Goal: Task Accomplishment & Management: Manage account settings

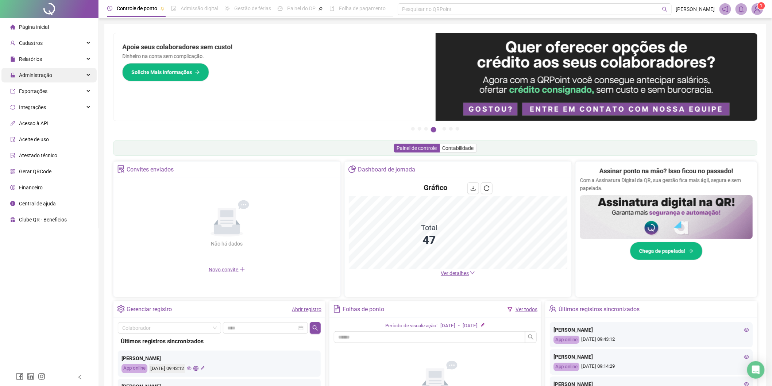
drag, startPoint x: 45, startPoint y: 78, endPoint x: 42, endPoint y: 81, distance: 4.7
click at [44, 78] on span "Administração" at bounding box center [35, 75] width 33 height 6
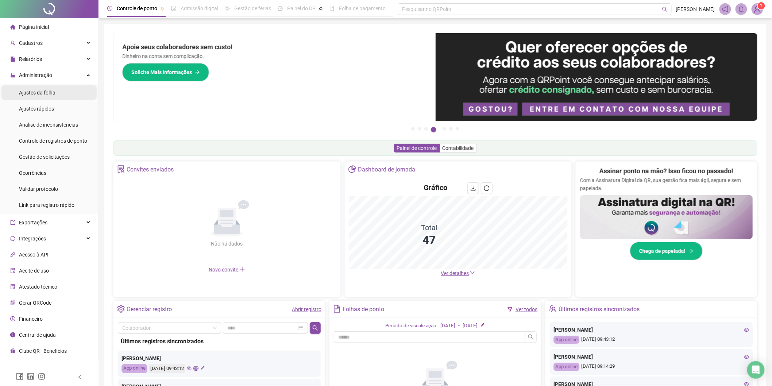
click at [64, 94] on li "Ajustes da folha" at bounding box center [48, 92] width 95 height 15
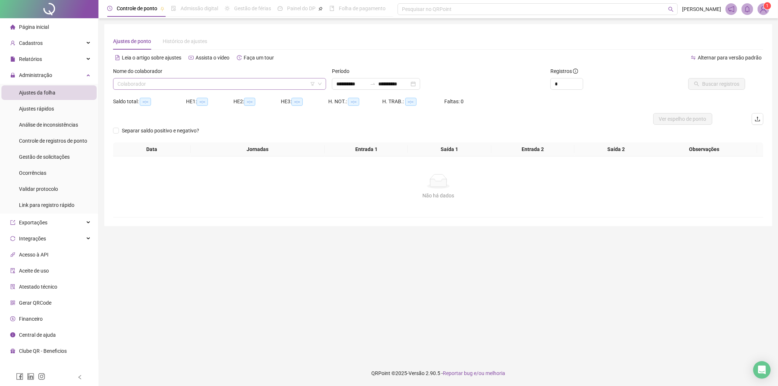
click at [197, 88] on input "search" at bounding box center [216, 83] width 198 height 11
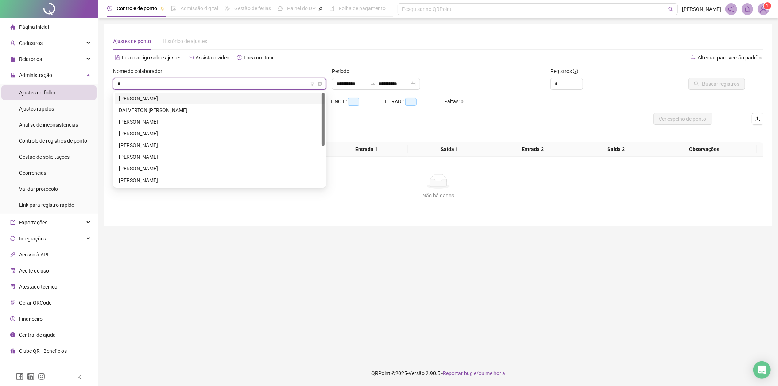
type input "**"
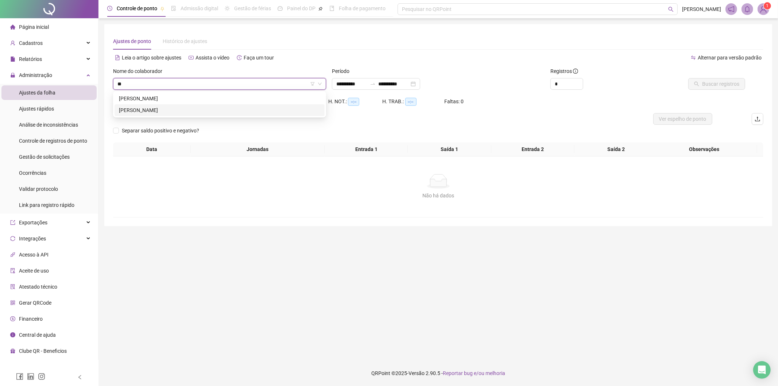
drag, startPoint x: 183, startPoint y: 109, endPoint x: 266, endPoint y: 128, distance: 84.7
click at [183, 109] on div "[PERSON_NAME]" at bounding box center [219, 110] width 201 height 8
type input "*"
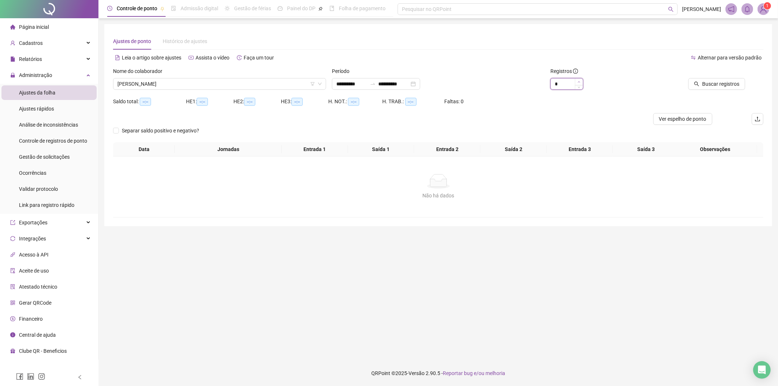
click at [540, 81] on icon "up" at bounding box center [579, 82] width 3 height 3
click at [540, 86] on span "Buscar registros" at bounding box center [720, 84] width 37 height 8
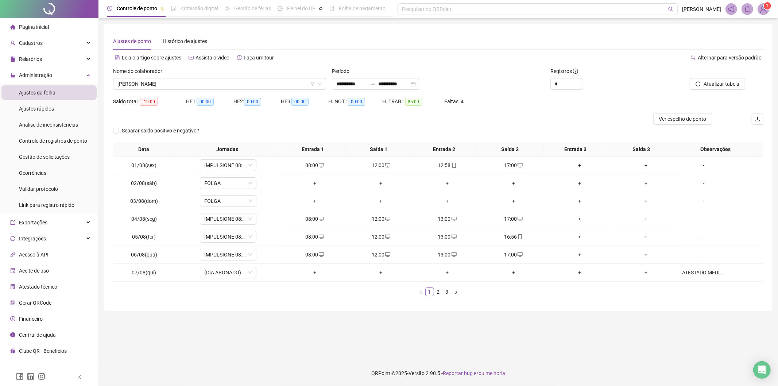
drag, startPoint x: 448, startPoint y: 293, endPoint x: 483, endPoint y: 284, distance: 36.9
click at [448, 251] on link "3" at bounding box center [447, 292] width 8 height 8
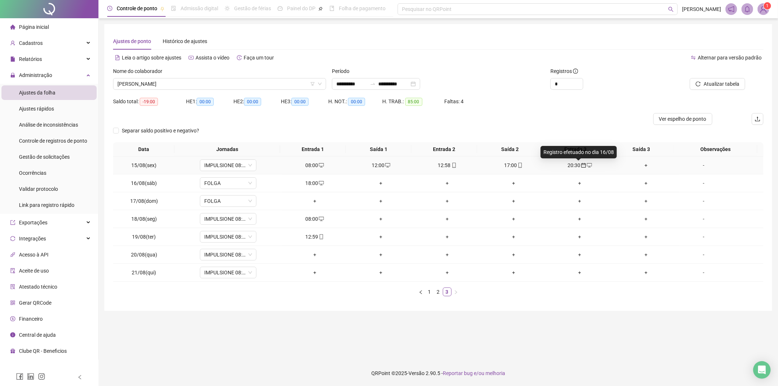
click at [540, 164] on icon "calendar" at bounding box center [583, 165] width 5 height 5
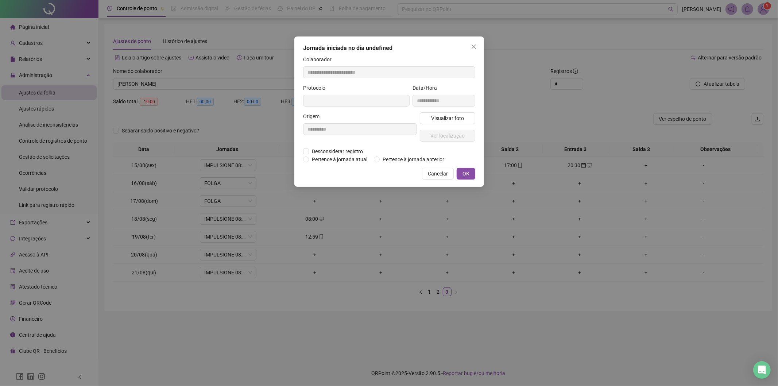
type input "**********"
click at [327, 160] on span "Pertence à jornada atual" at bounding box center [339, 160] width 61 height 8
click at [468, 174] on span "OK" at bounding box center [465, 174] width 7 height 8
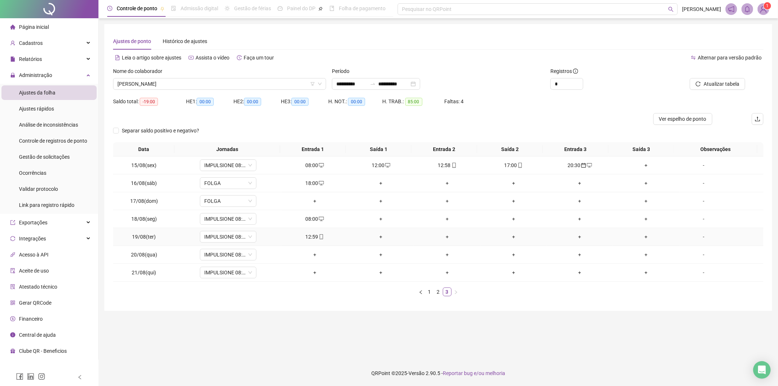
click at [319, 237] on icon "mobile" at bounding box center [321, 236] width 5 height 5
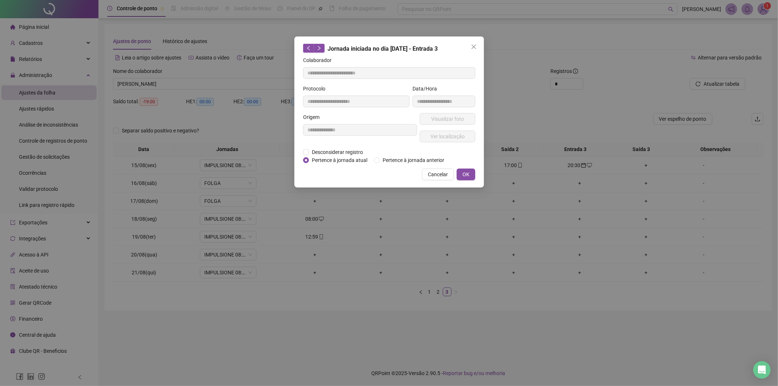
type input "**********"
click at [458, 116] on span "Visualizar foto" at bounding box center [447, 119] width 33 height 8
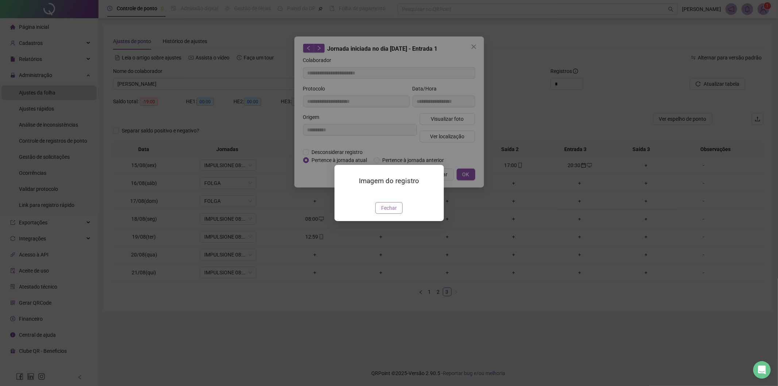
click at [397, 214] on button "Fechar" at bounding box center [388, 208] width 27 height 12
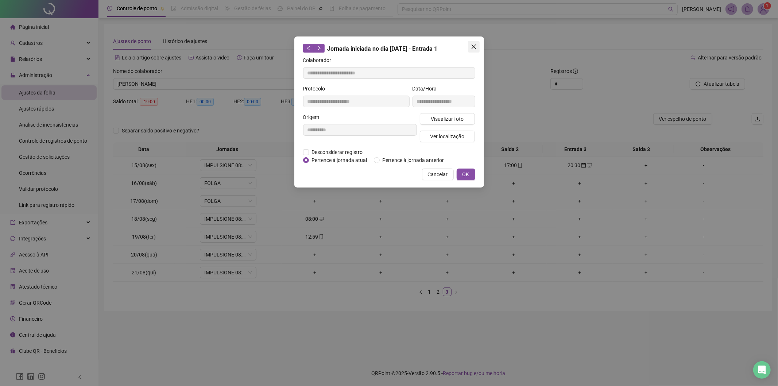
click at [476, 46] on icon "close" at bounding box center [474, 47] width 6 height 6
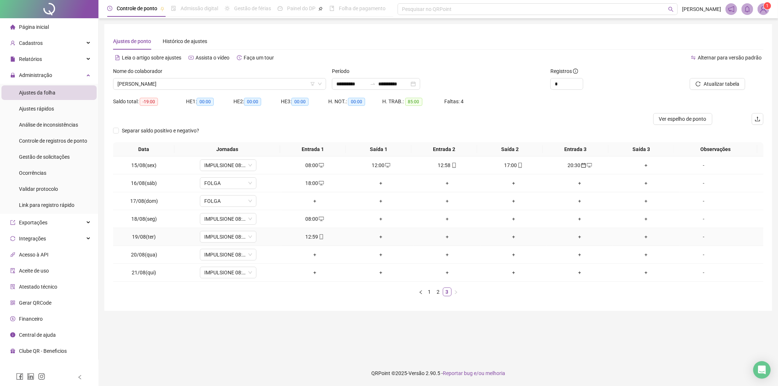
click at [540, 238] on div "-" at bounding box center [703, 237] width 43 height 8
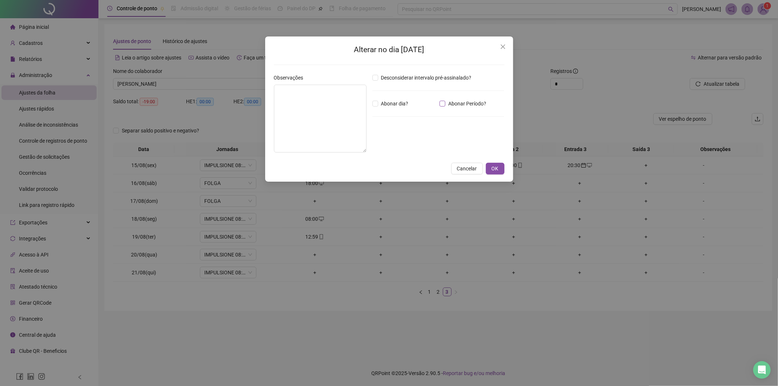
click at [480, 104] on span "Abonar Período?" at bounding box center [467, 104] width 44 height 8
click at [399, 140] on input "*****" at bounding box center [391, 143] width 29 height 9
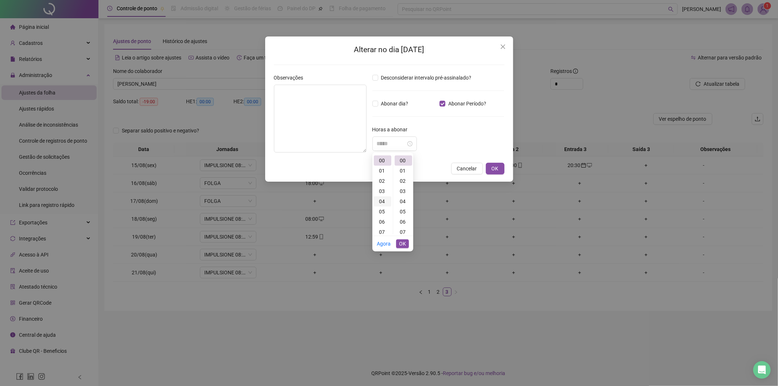
click at [383, 201] on div "04" at bounding box center [383, 201] width 18 height 10
click at [406, 163] on div "00" at bounding box center [404, 160] width 18 height 10
type input "*****"
click at [404, 242] on span "OK" at bounding box center [402, 244] width 7 height 8
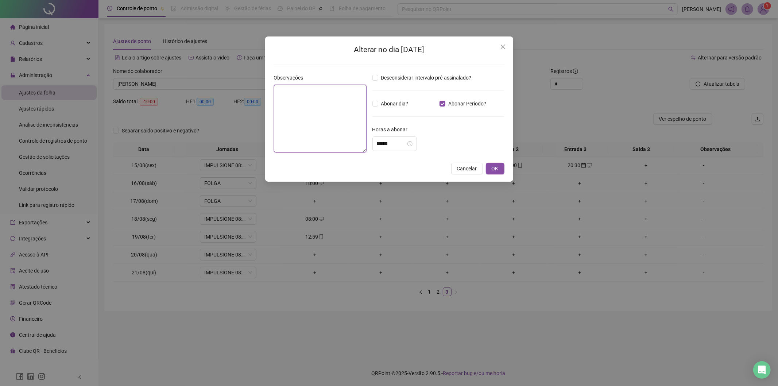
click at [325, 116] on textarea at bounding box center [320, 119] width 93 height 68
type textarea "**********"
click at [500, 169] on button "OK" at bounding box center [495, 169] width 19 height 12
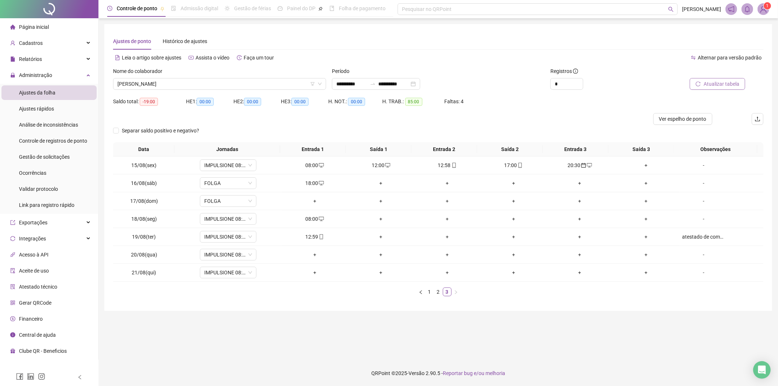
click at [540, 82] on span "Atualizar tabela" at bounding box center [722, 84] width 36 height 8
click at [311, 86] on span "[PERSON_NAME]" at bounding box center [219, 83] width 204 height 11
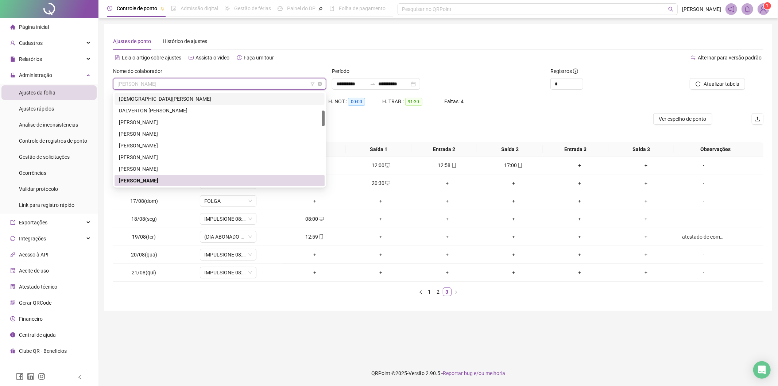
click at [313, 84] on icon "filter" at bounding box center [312, 84] width 4 height 4
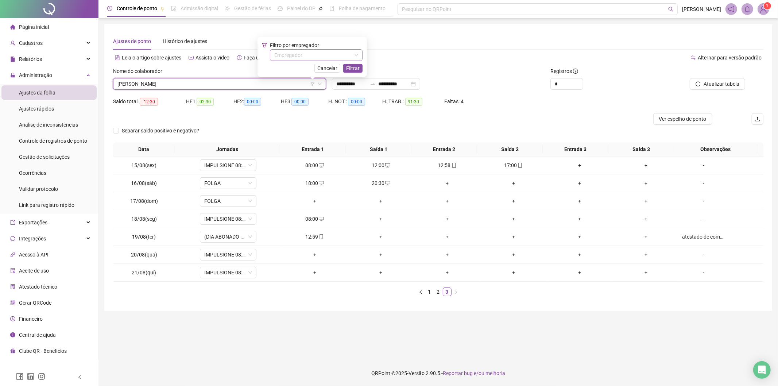
click at [333, 54] on input "search" at bounding box center [312, 55] width 77 height 11
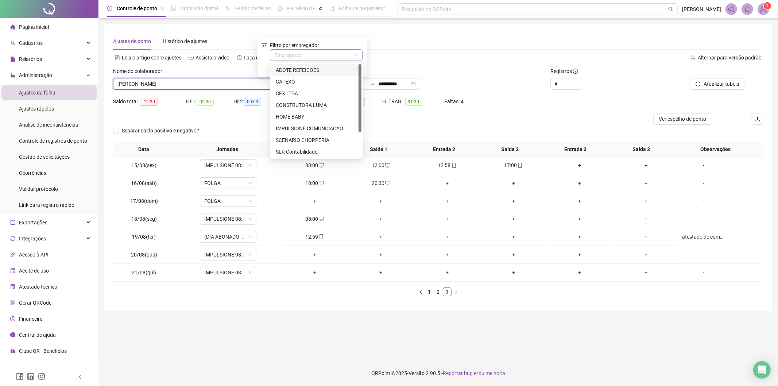
type input "*"
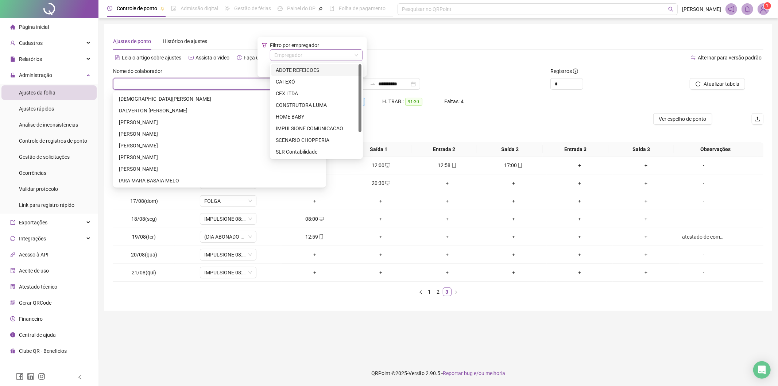
click at [333, 57] on input "search" at bounding box center [312, 55] width 77 height 11
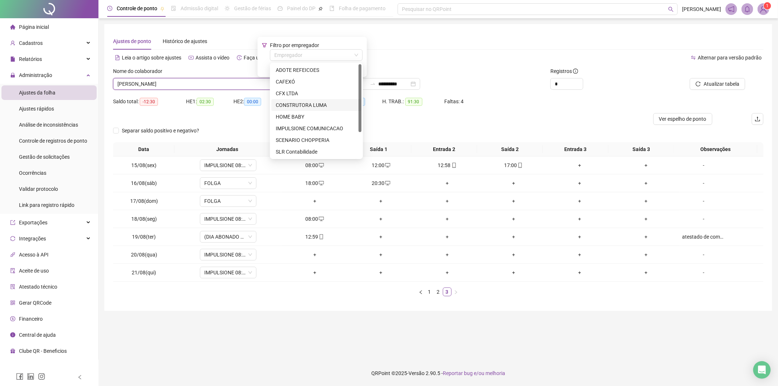
scroll to position [35, 0]
drag, startPoint x: 319, startPoint y: 130, endPoint x: 321, endPoint y: 126, distance: 4.6
click at [319, 130] on div "SORRIA ODONTOLOGIA" at bounding box center [316, 129] width 81 height 8
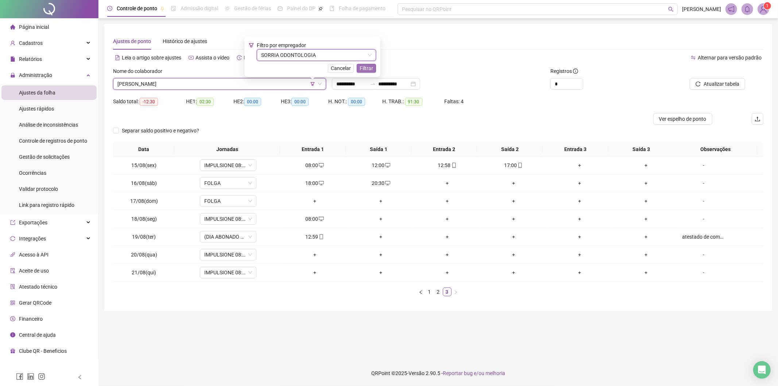
click at [368, 65] on span "Filtrar" at bounding box center [366, 68] width 13 height 8
click at [224, 81] on span "[PERSON_NAME]" at bounding box center [219, 83] width 204 height 11
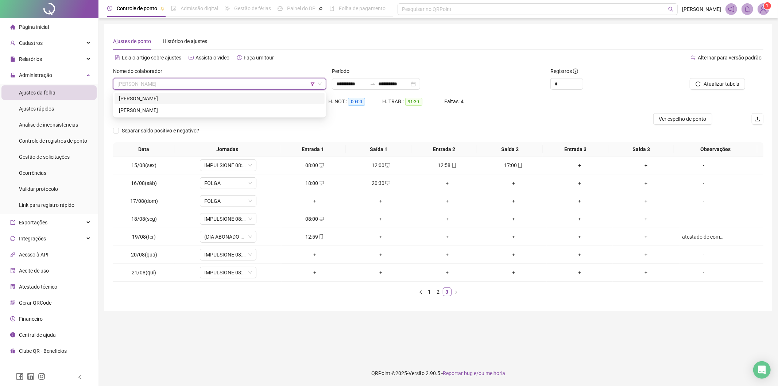
click at [182, 103] on div "[PERSON_NAME]" at bounding box center [220, 99] width 210 height 12
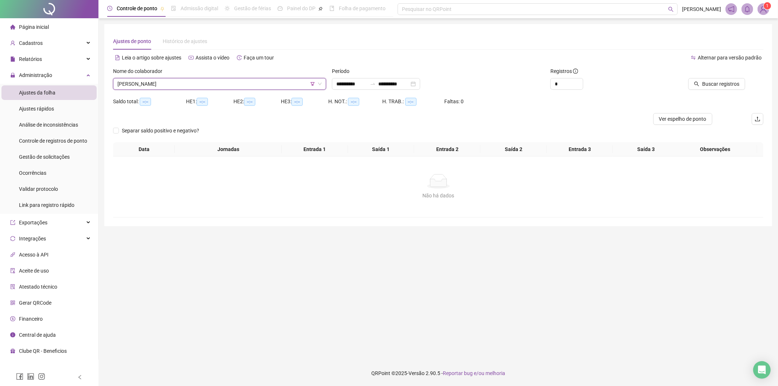
click at [540, 94] on div "Buscar registros" at bounding box center [711, 81] width 109 height 28
click at [540, 88] on button "Buscar registros" at bounding box center [716, 84] width 57 height 12
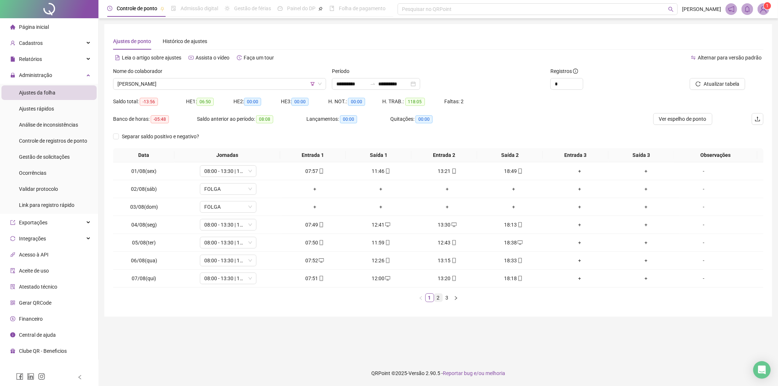
click at [437, 251] on link "2" at bounding box center [438, 298] width 8 height 8
click at [451, 251] on li "3" at bounding box center [447, 297] width 9 height 9
click at [448, 251] on link "3" at bounding box center [447, 298] width 8 height 8
click at [72, 159] on li "Gestão de solicitações" at bounding box center [48, 157] width 95 height 15
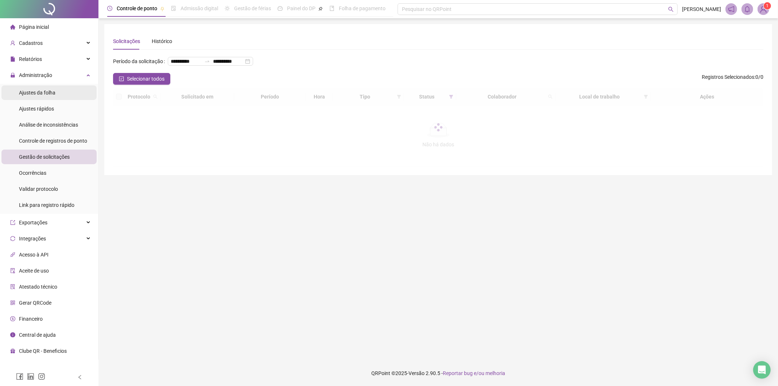
click at [66, 89] on li "Ajustes da folha" at bounding box center [48, 92] width 95 height 15
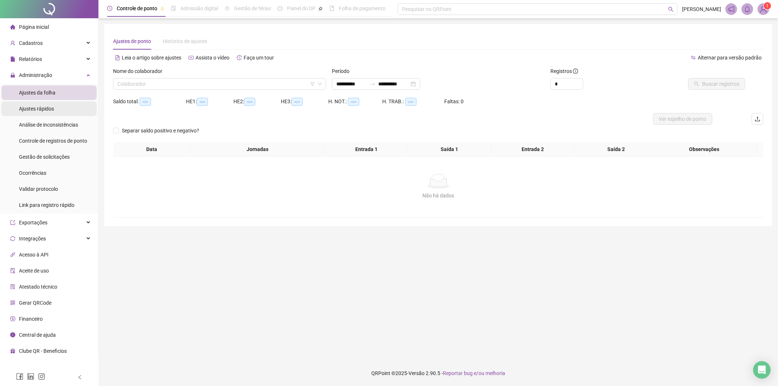
click at [55, 109] on li "Ajustes rápidos" at bounding box center [48, 108] width 95 height 15
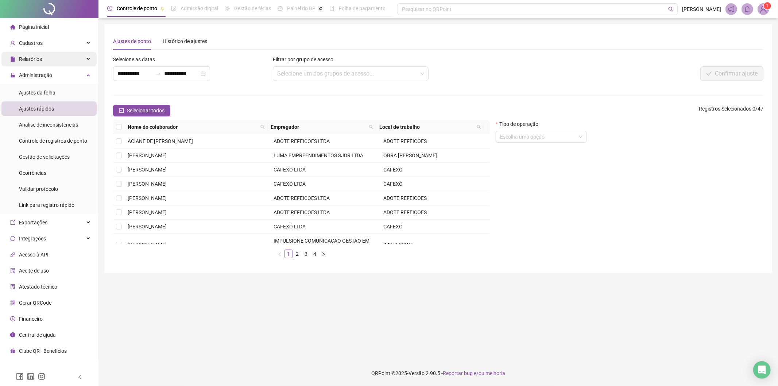
click at [52, 56] on div "Relatórios" at bounding box center [48, 59] width 95 height 15
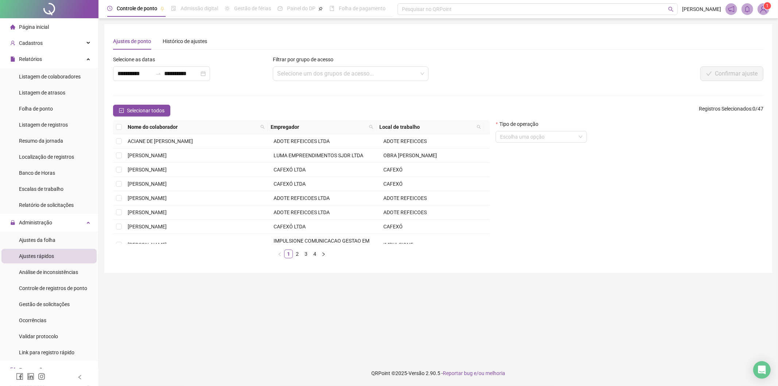
click at [53, 251] on span "Ajustes rápidos" at bounding box center [36, 256] width 35 height 6
click at [59, 42] on div "Cadastros" at bounding box center [48, 43] width 95 height 15
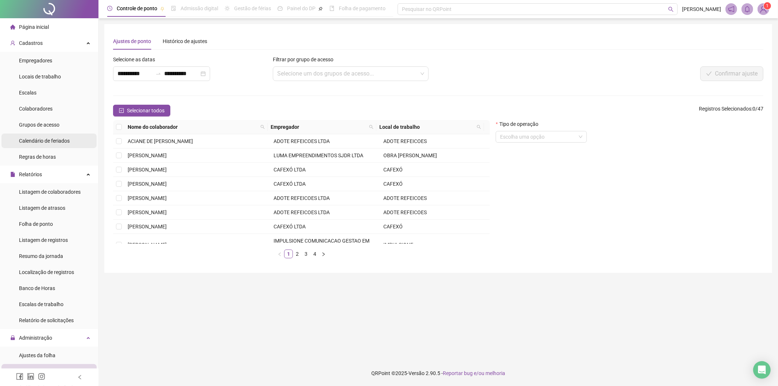
click at [63, 143] on span "Calendário de feriados" at bounding box center [44, 141] width 51 height 6
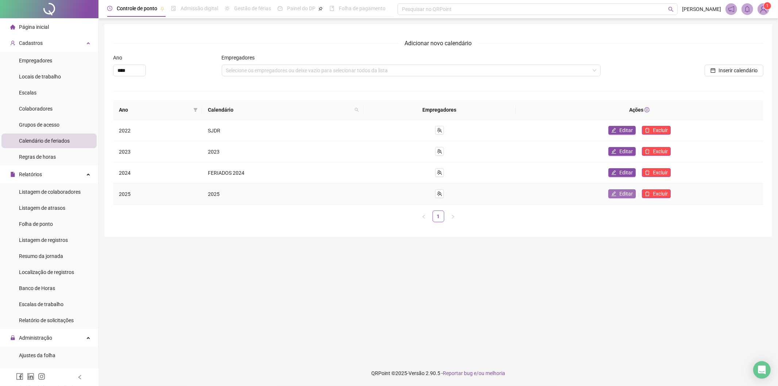
click at [540, 192] on span "Editar" at bounding box center [625, 194] width 13 height 8
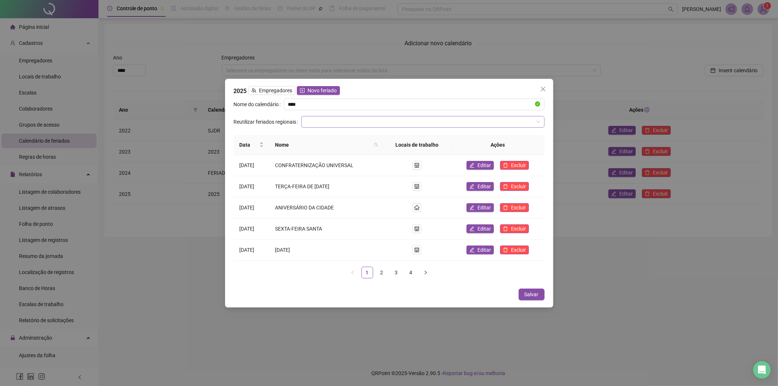
click at [323, 121] on input "search" at bounding box center [420, 121] width 228 height 11
click at [247, 117] on label "Reutilizar feriados regionais" at bounding box center [267, 122] width 67 height 12
click at [325, 92] on span "Novo feriado" at bounding box center [322, 90] width 29 height 8
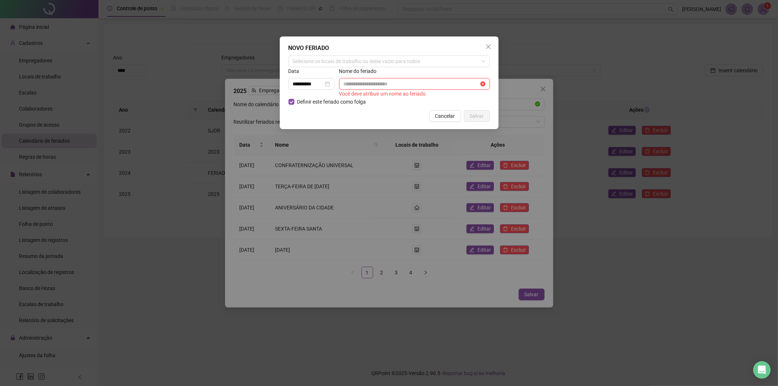
click at [362, 85] on input "text" at bounding box center [411, 84] width 135 height 8
click at [398, 82] on input "text" at bounding box center [411, 84] width 135 height 8
paste input "**********"
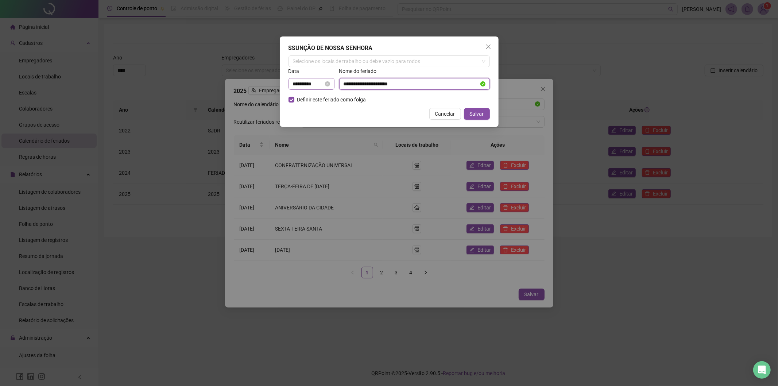
type input "**********"
click at [306, 85] on input "**********" at bounding box center [308, 84] width 31 height 8
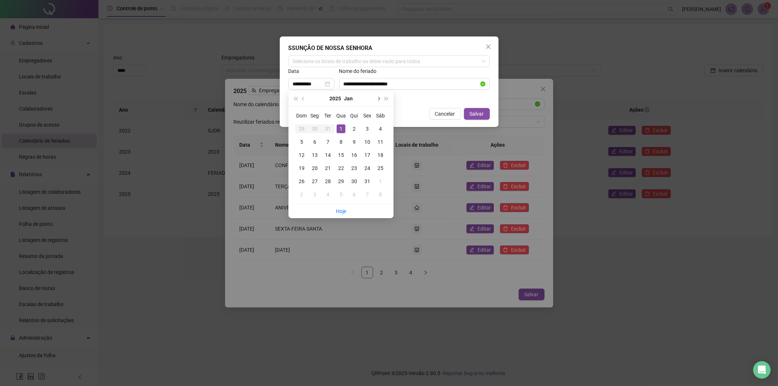
click at [378, 98] on span "next-year" at bounding box center [378, 99] width 4 height 4
click at [379, 98] on span "next-year" at bounding box center [378, 99] width 4 height 4
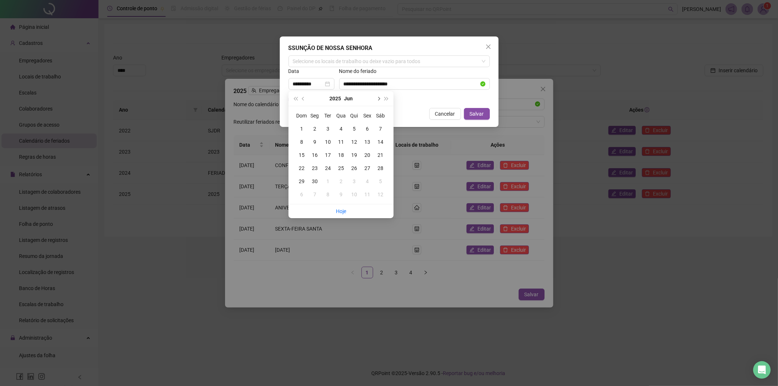
click at [379, 98] on span "next-year" at bounding box center [378, 99] width 4 height 4
type input "**********"
click at [368, 155] on div "15" at bounding box center [367, 155] width 9 height 9
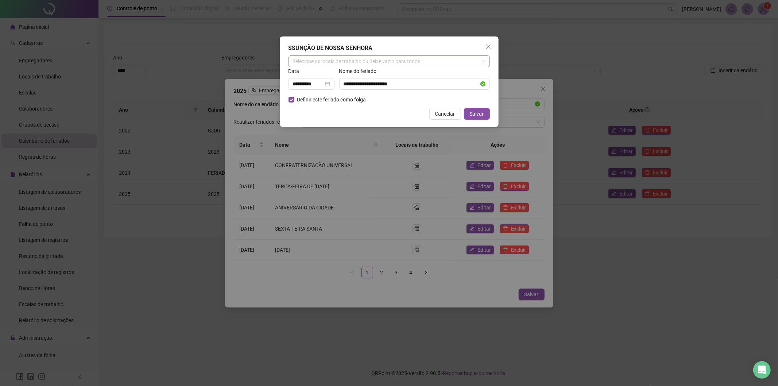
click at [385, 60] on div "Selecione os locais de trabalho ou deixe vazio para todos" at bounding box center [389, 61] width 201 height 12
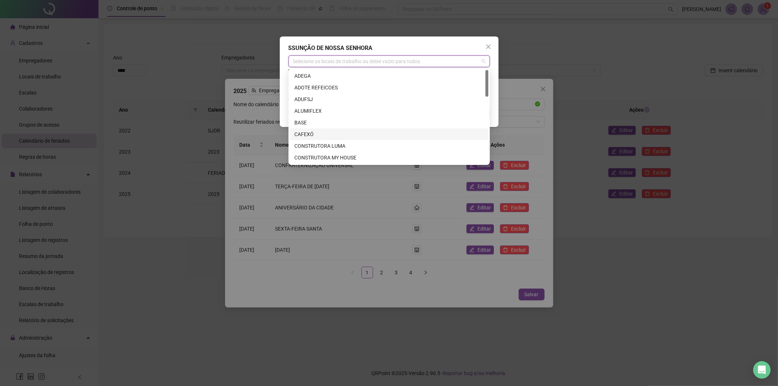
click at [315, 135] on div "CAFEXÓ" at bounding box center [389, 134] width 190 height 8
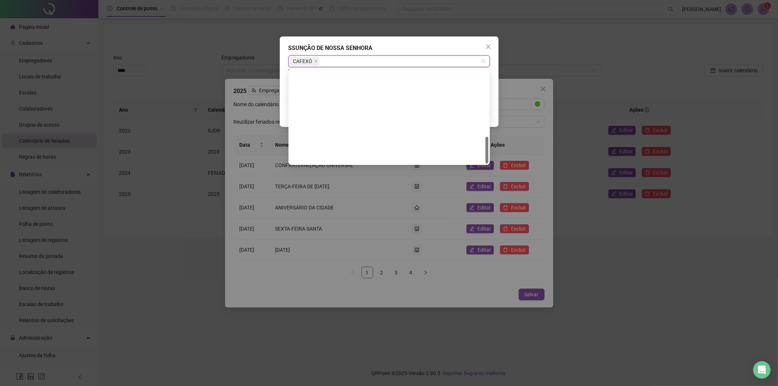
scroll to position [233, 0]
click at [312, 109] on div "SORRIA" at bounding box center [389, 111] width 190 height 8
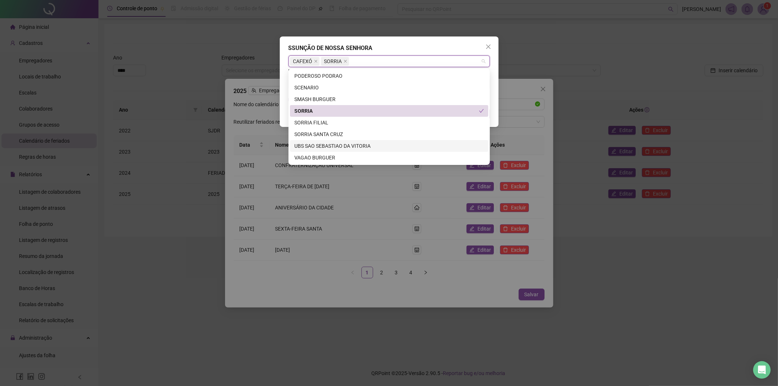
click at [341, 145] on div "UBS SAO SEBASTIAO DA VITORIA" at bounding box center [389, 146] width 190 height 8
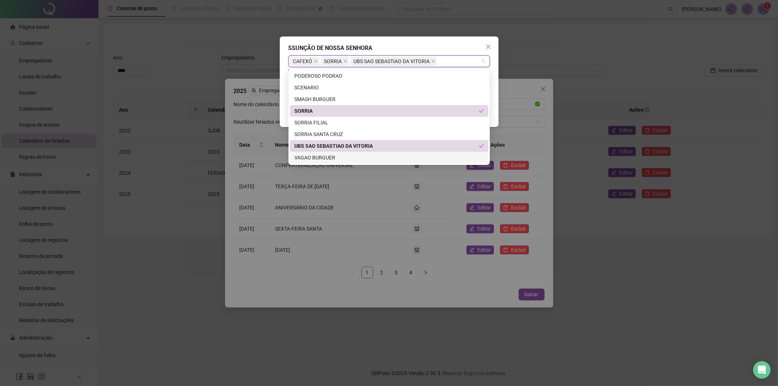
click at [336, 158] on div "VAGAO BURGUER" at bounding box center [389, 158] width 190 height 8
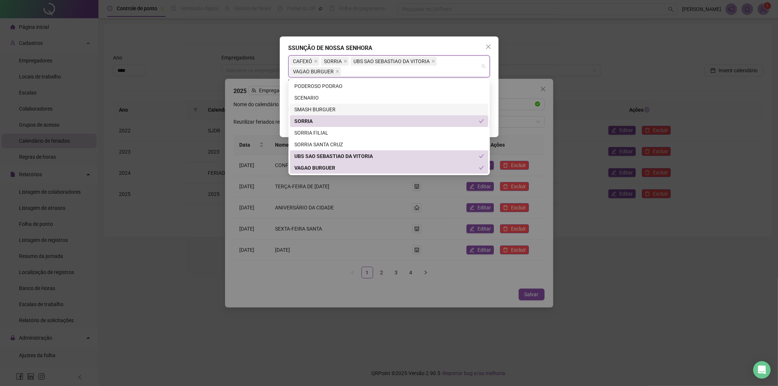
click at [327, 105] on div "SMASH BURGUER" at bounding box center [389, 110] width 198 height 12
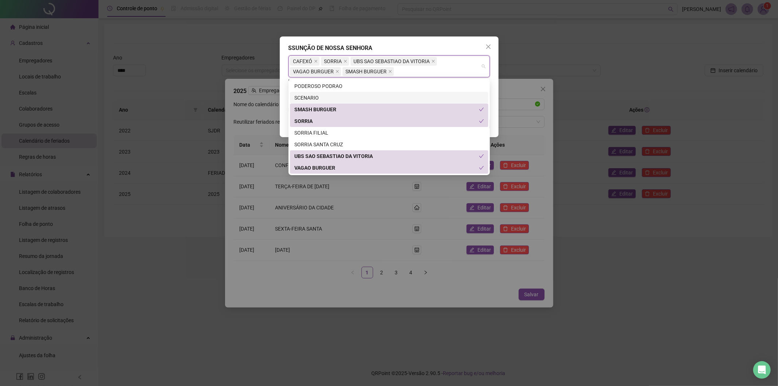
click at [327, 95] on div "SCENARIO" at bounding box center [389, 98] width 190 height 8
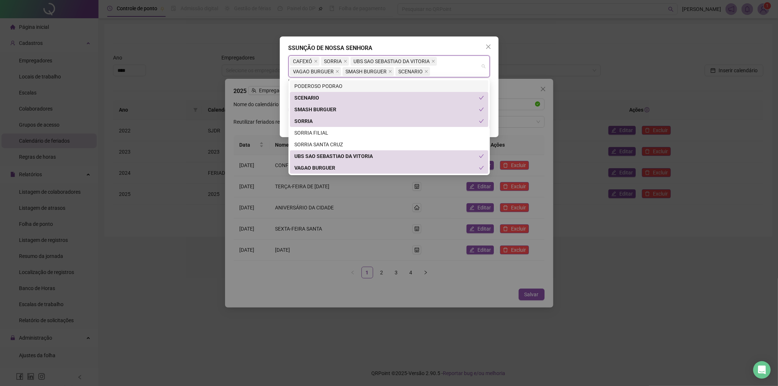
click at [331, 86] on div "PODEROSO PODRAO" at bounding box center [389, 86] width 190 height 8
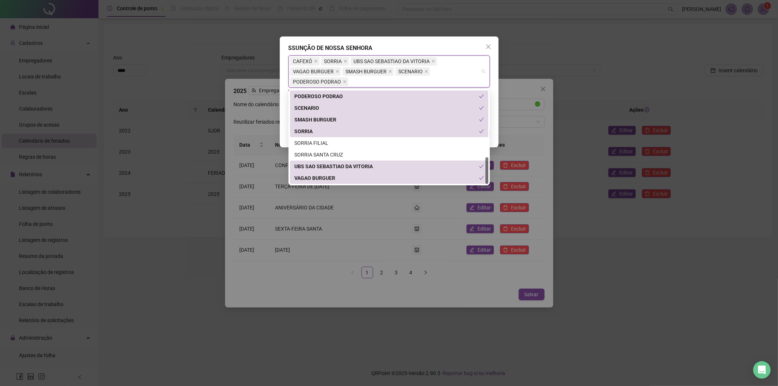
scroll to position [193, 0]
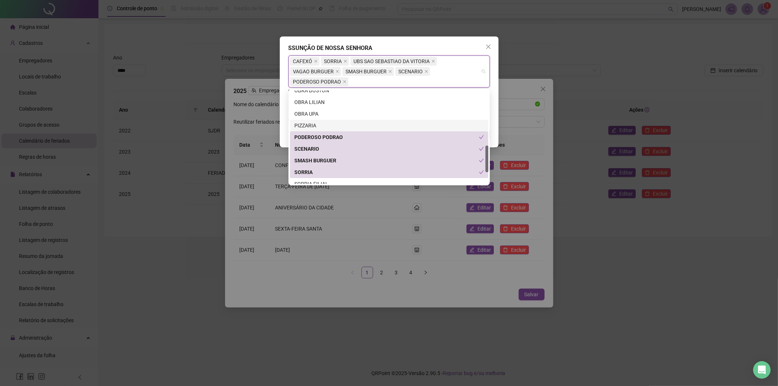
click at [330, 126] on div "PIZZARIA" at bounding box center [389, 125] width 190 height 8
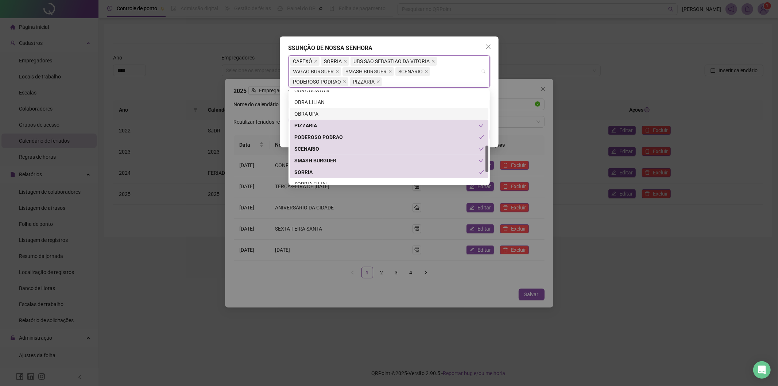
click at [330, 115] on div "OBRA UPA" at bounding box center [389, 114] width 190 height 8
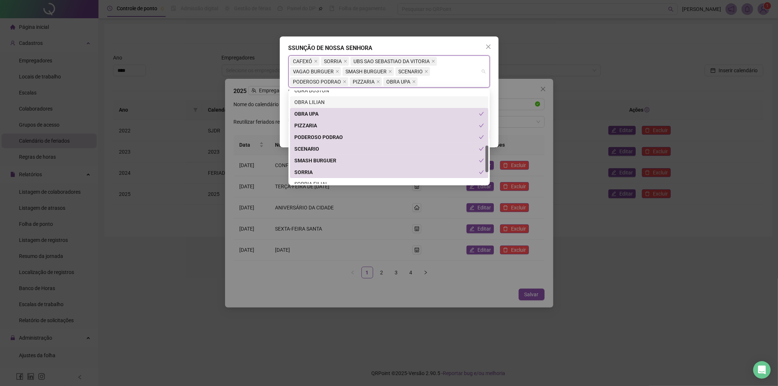
drag, startPoint x: 333, startPoint y: 101, endPoint x: 337, endPoint y: 106, distance: 5.9
click at [334, 101] on div "OBRA LILIAN" at bounding box center [389, 102] width 190 height 8
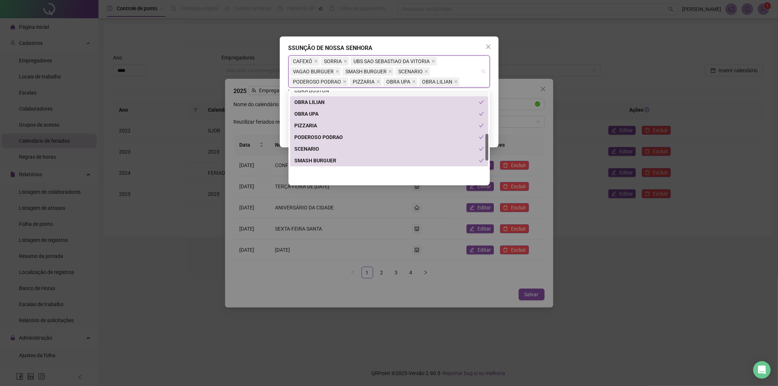
scroll to position [152, 0]
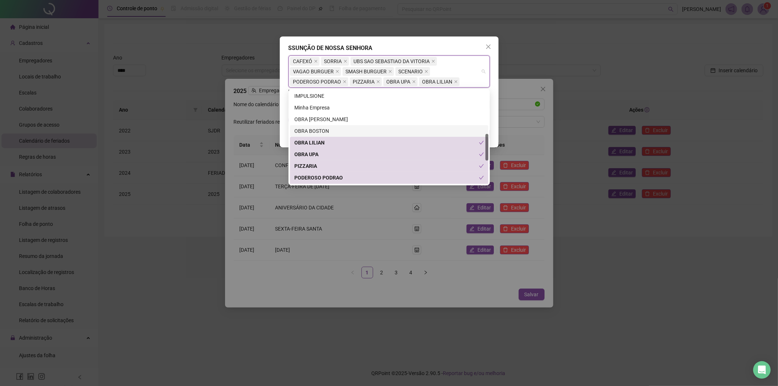
click at [351, 130] on div "OBRA BOSTON" at bounding box center [389, 131] width 190 height 8
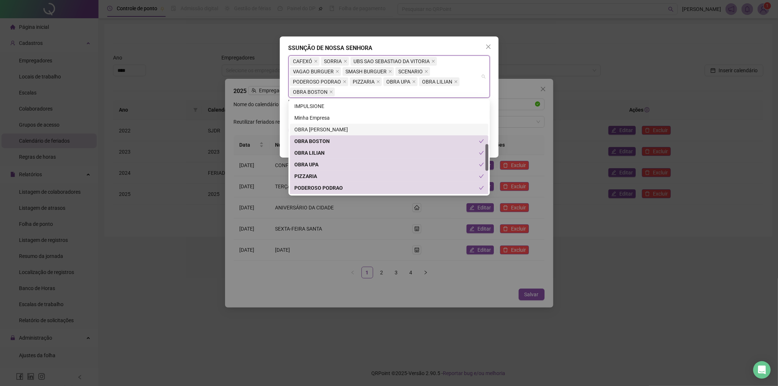
click at [342, 127] on div "OBRA [PERSON_NAME]" at bounding box center [389, 129] width 190 height 8
click at [322, 109] on div "IMPULSIONE" at bounding box center [389, 106] width 190 height 8
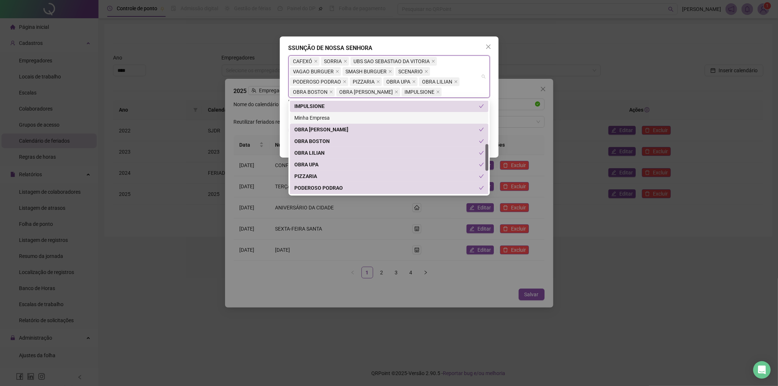
click at [329, 119] on div "Minha Empresa" at bounding box center [389, 118] width 190 height 8
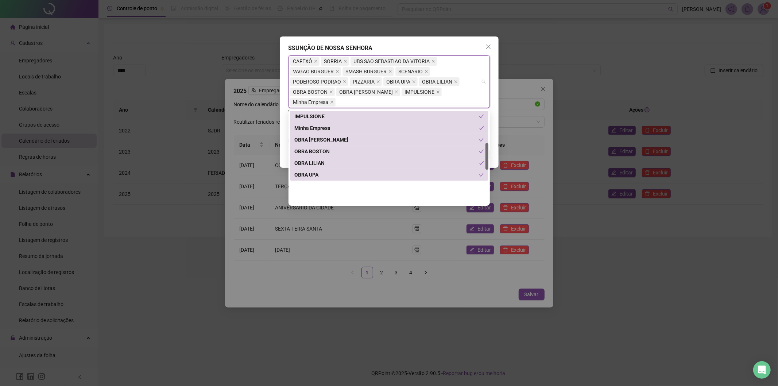
scroll to position [71, 0]
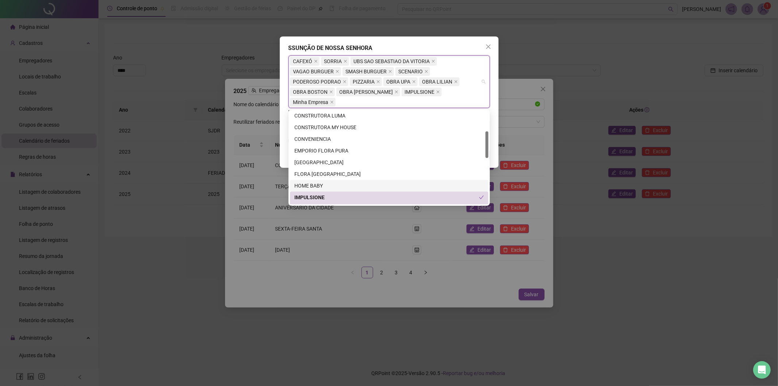
click at [334, 183] on div "HOME BABY" at bounding box center [389, 186] width 190 height 8
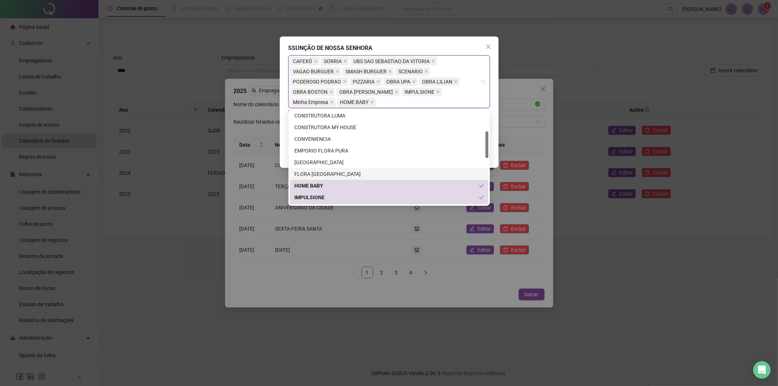
click at [331, 175] on div "FLORA [GEOGRAPHIC_DATA]" at bounding box center [389, 174] width 190 height 8
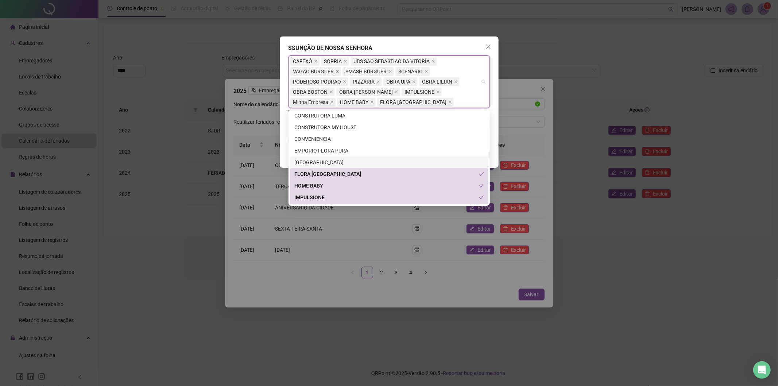
click at [330, 163] on div "[GEOGRAPHIC_DATA]" at bounding box center [389, 162] width 190 height 8
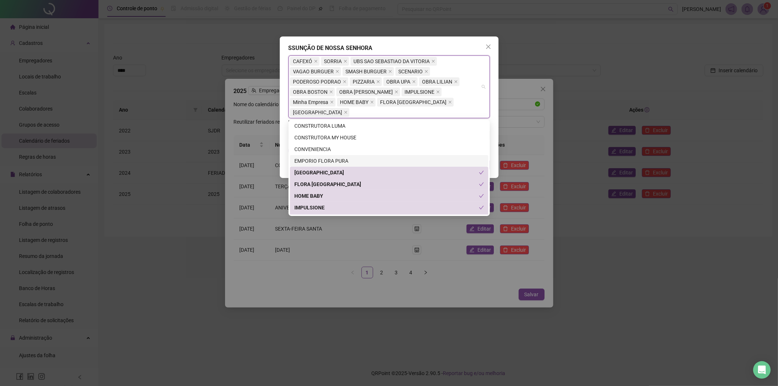
drag, startPoint x: 328, startPoint y: 161, endPoint x: 325, endPoint y: 153, distance: 8.4
click at [328, 161] on div "EMPORIO FLORA PURA" at bounding box center [389, 161] width 190 height 8
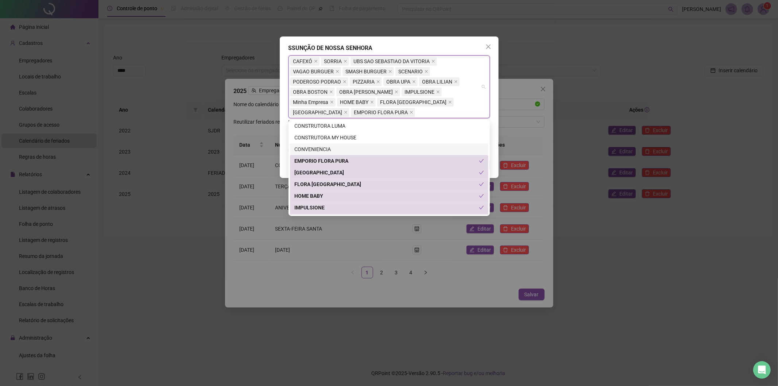
click at [325, 150] on div "CONVENIENCIA" at bounding box center [389, 149] width 190 height 8
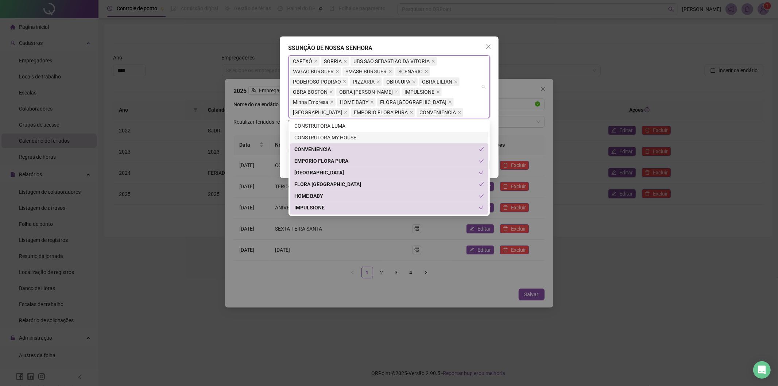
drag, startPoint x: 324, startPoint y: 134, endPoint x: 324, endPoint y: 128, distance: 6.2
click at [324, 134] on div "CONSTRUTORA MY HOUSE" at bounding box center [389, 137] width 190 height 8
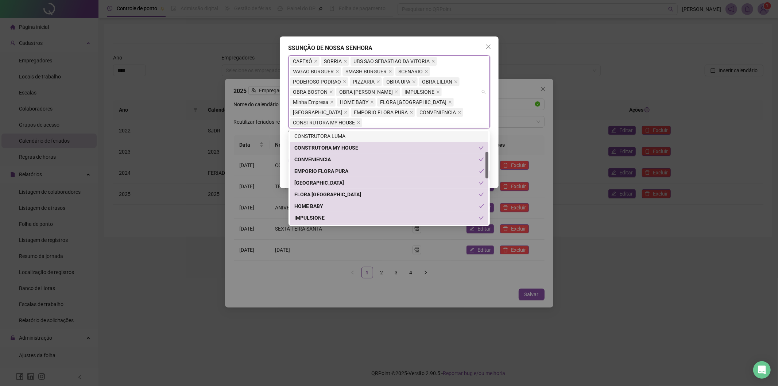
click at [326, 134] on div "CONSTRUTORA LUMA" at bounding box center [389, 136] width 190 height 8
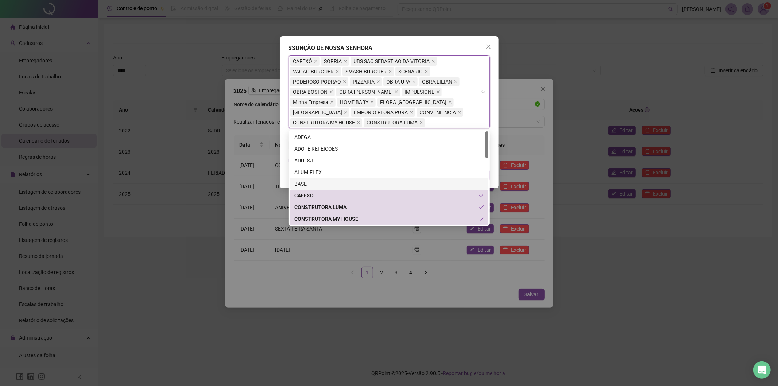
click at [325, 183] on div "BASE" at bounding box center [389, 184] width 190 height 8
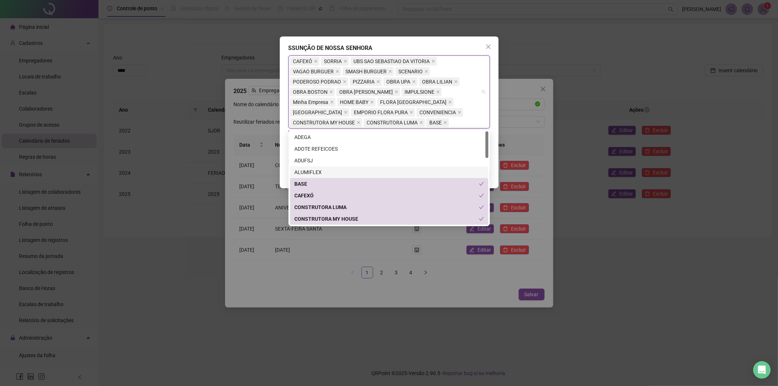
click at [318, 173] on div "ALUMIFLEX" at bounding box center [389, 172] width 190 height 8
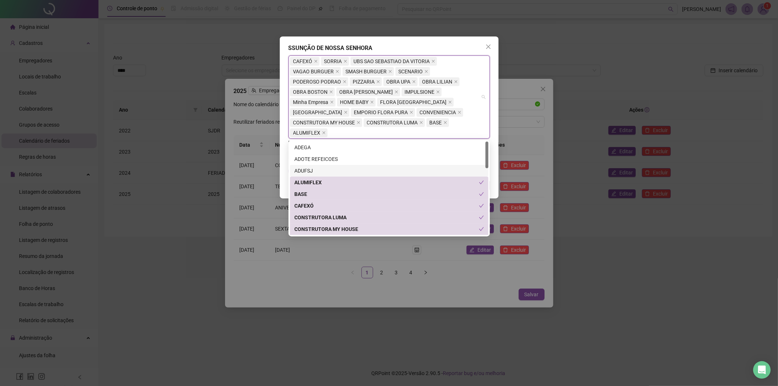
click at [322, 169] on div "ADUFSJ" at bounding box center [389, 171] width 190 height 8
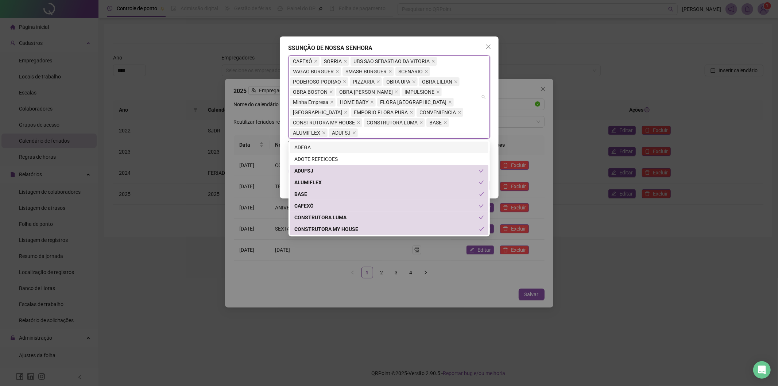
click at [318, 146] on div "ADEGA" at bounding box center [389, 147] width 190 height 8
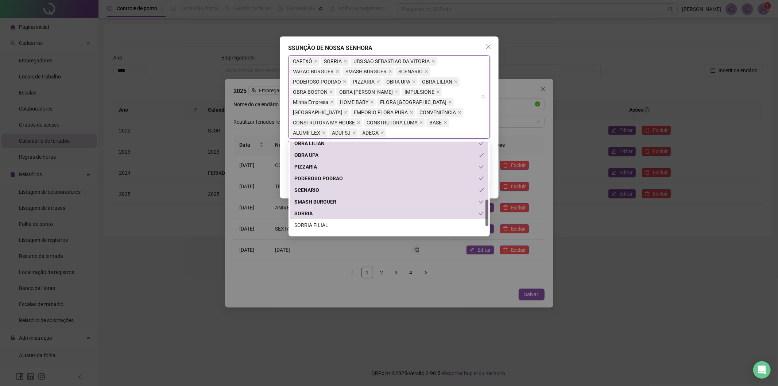
scroll to position [233, 0]
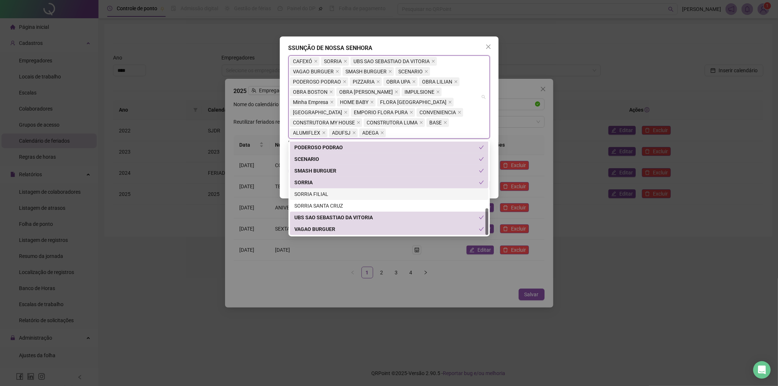
click at [352, 195] on div "SORRIA FILIAL" at bounding box center [389, 194] width 190 height 8
click at [331, 193] on div "SORRIA FILIAL" at bounding box center [386, 194] width 185 height 8
click at [496, 145] on div "**********" at bounding box center [389, 117] width 219 height 162
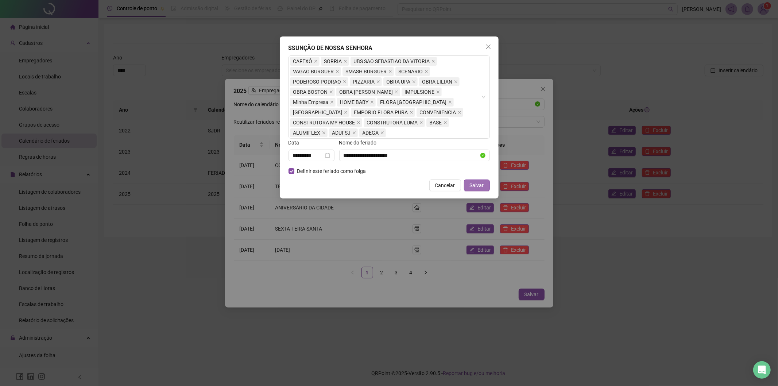
click at [475, 184] on span "Salvar" at bounding box center [477, 185] width 14 height 8
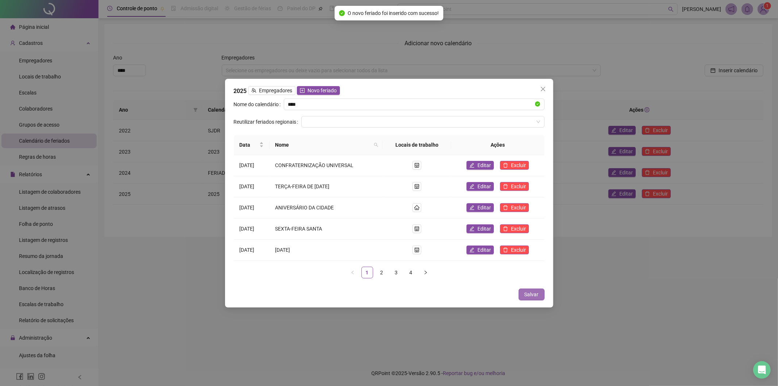
click at [531, 251] on span "Salvar" at bounding box center [531, 294] width 14 height 8
click at [540, 34] on div "2025 Empregadores Novo feriado Nome do calendário **** Reutilizar feriados regi…" at bounding box center [389, 193] width 778 height 386
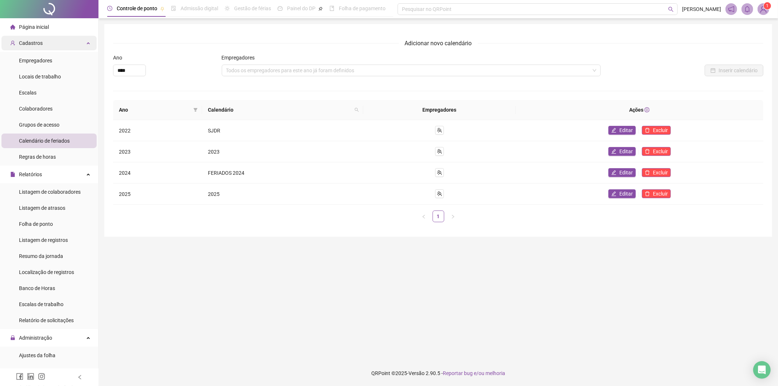
click at [49, 49] on div "Cadastros" at bounding box center [48, 43] width 95 height 15
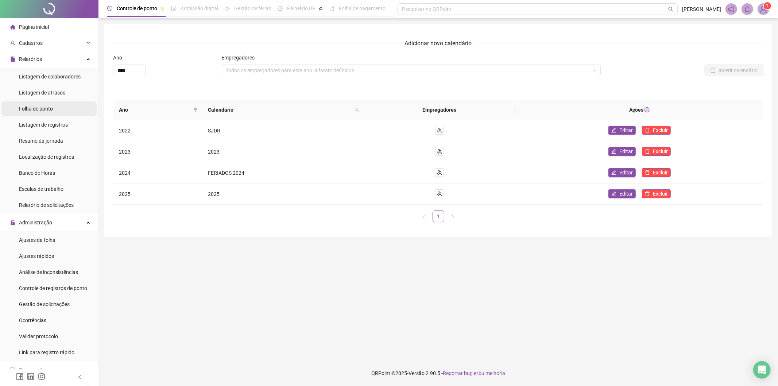
click at [50, 111] on span "Folha de ponto" at bounding box center [36, 109] width 34 height 6
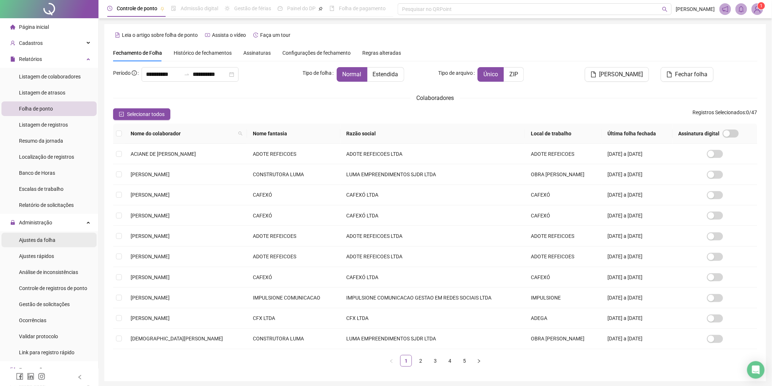
click at [60, 240] on li "Ajustes da folha" at bounding box center [48, 240] width 95 height 15
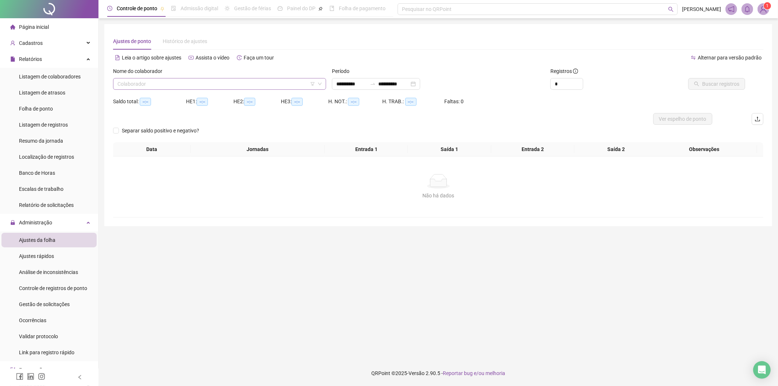
click at [311, 85] on icon "filter" at bounding box center [312, 84] width 4 height 4
click at [259, 80] on input "search" at bounding box center [216, 83] width 198 height 11
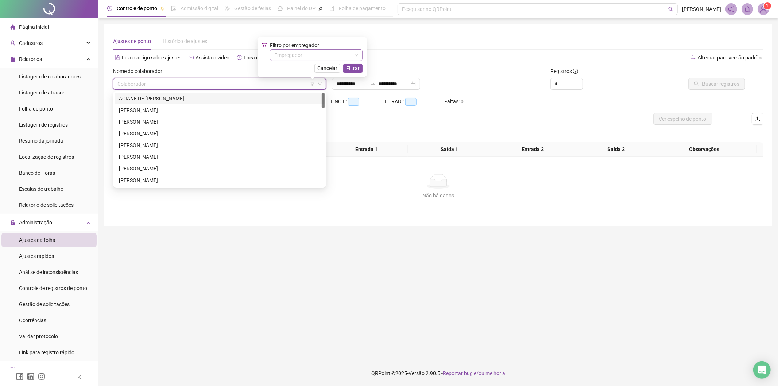
click at [293, 55] on input "search" at bounding box center [312, 55] width 77 height 11
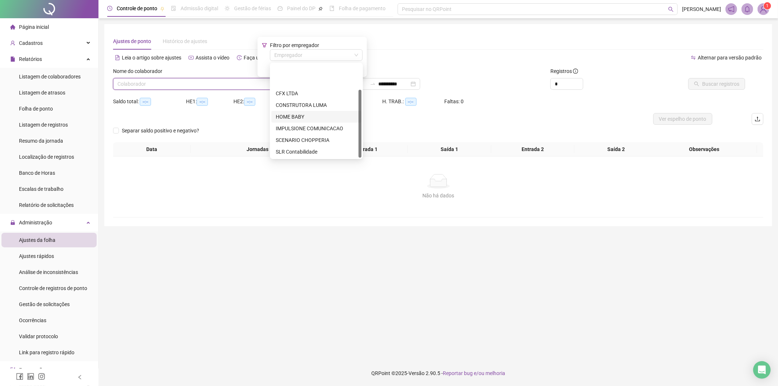
scroll to position [35, 0]
click at [319, 129] on div "SORRIA ODONTOLOGIA" at bounding box center [316, 129] width 81 height 8
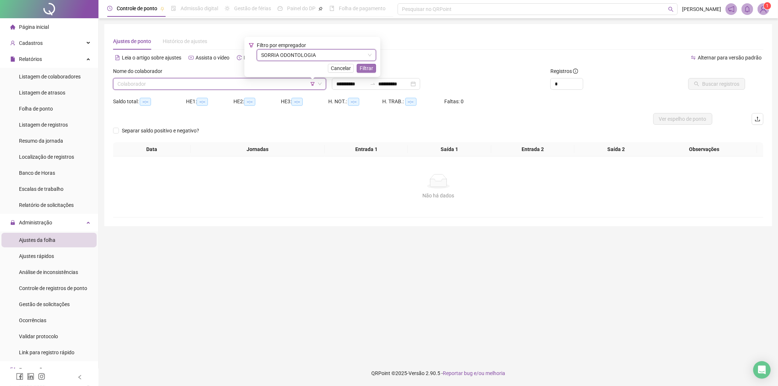
click at [368, 67] on span "Filtrar" at bounding box center [366, 68] width 13 height 8
click at [241, 86] on input "search" at bounding box center [216, 83] width 198 height 11
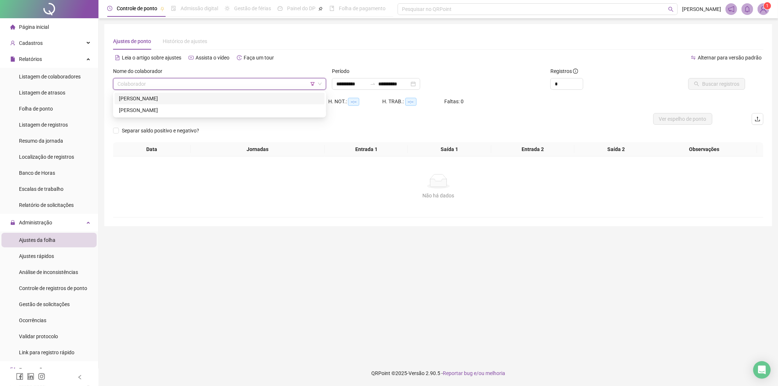
drag, startPoint x: 210, startPoint y: 102, endPoint x: 435, endPoint y: 97, distance: 225.5
click at [210, 102] on div "[PERSON_NAME]" at bounding box center [220, 99] width 210 height 12
click at [540, 83] on span "Buscar registros" at bounding box center [720, 84] width 37 height 8
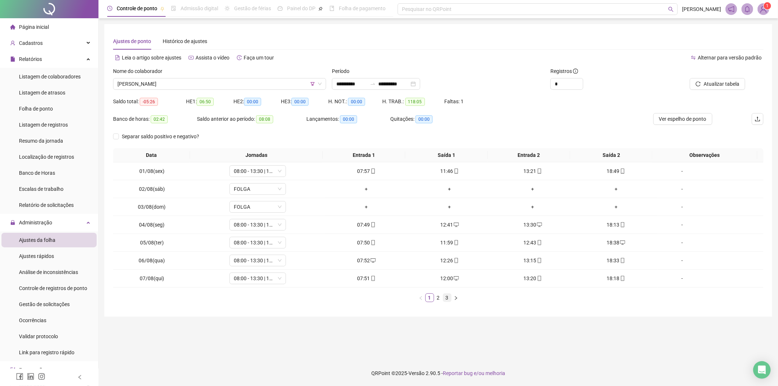
click at [447, 251] on link "3" at bounding box center [447, 298] width 8 height 8
click at [61, 70] on div "Listagem de colaboradores" at bounding box center [50, 76] width 62 height 15
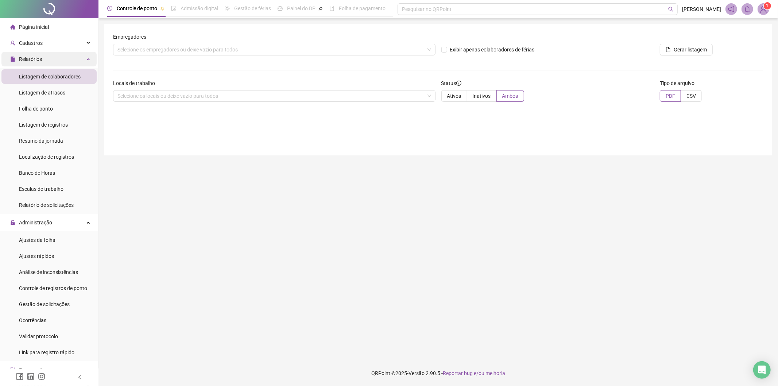
click at [61, 56] on div "Relatórios" at bounding box center [48, 59] width 95 height 15
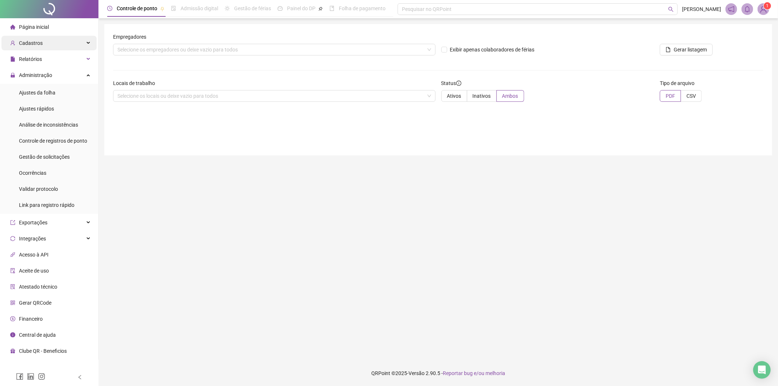
click at [61, 42] on div "Cadastros" at bounding box center [48, 43] width 95 height 15
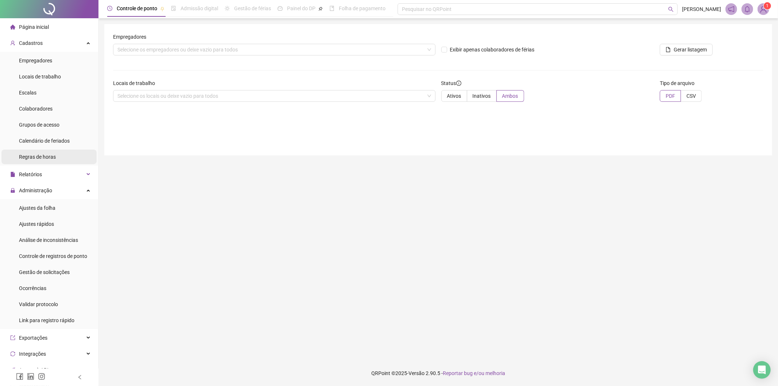
click at [62, 155] on li "Regras de horas" at bounding box center [48, 157] width 95 height 15
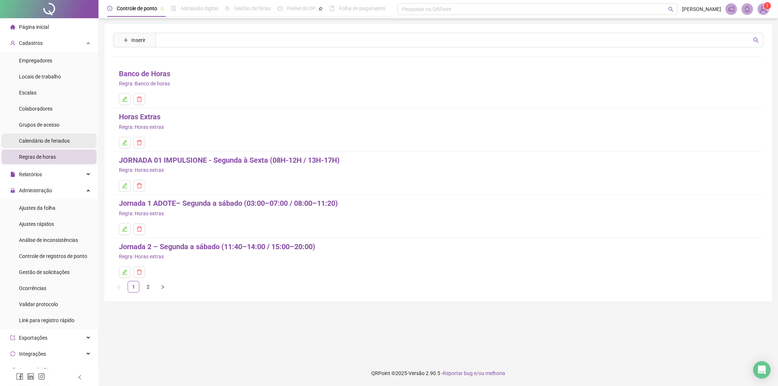
click at [61, 143] on span "Calendário de feriados" at bounding box center [44, 141] width 51 height 6
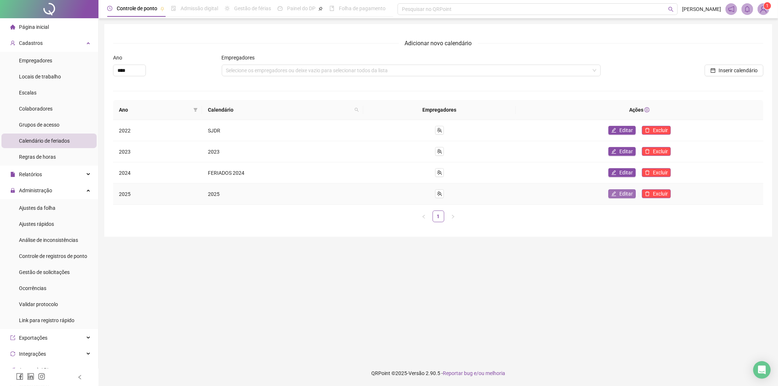
click at [540, 191] on span "Editar" at bounding box center [625, 194] width 13 height 8
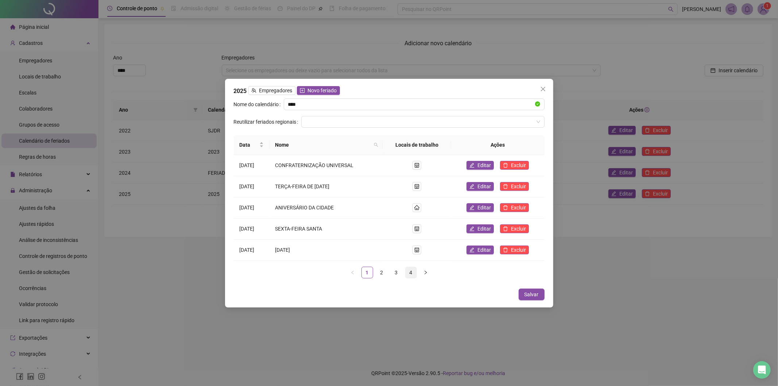
click at [411, 251] on link "4" at bounding box center [411, 272] width 11 height 11
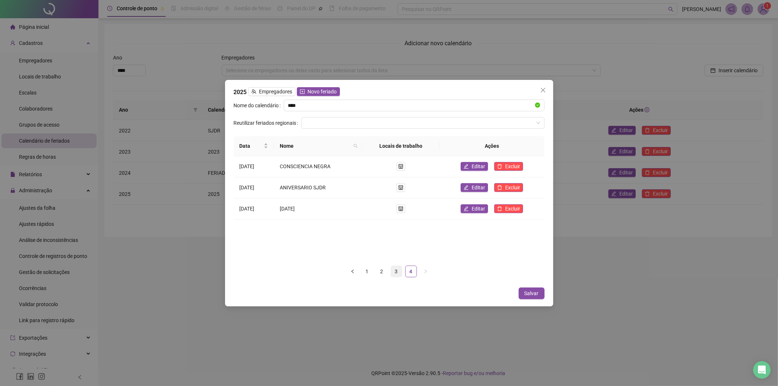
click at [398, 251] on link "3" at bounding box center [396, 271] width 11 height 11
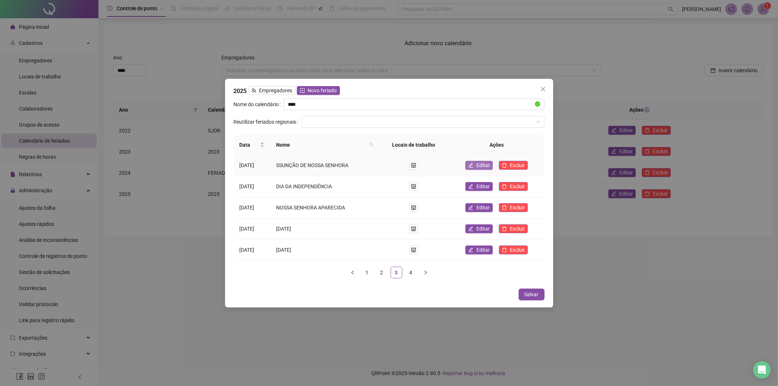
click at [473, 165] on icon "edit" at bounding box center [471, 165] width 5 height 5
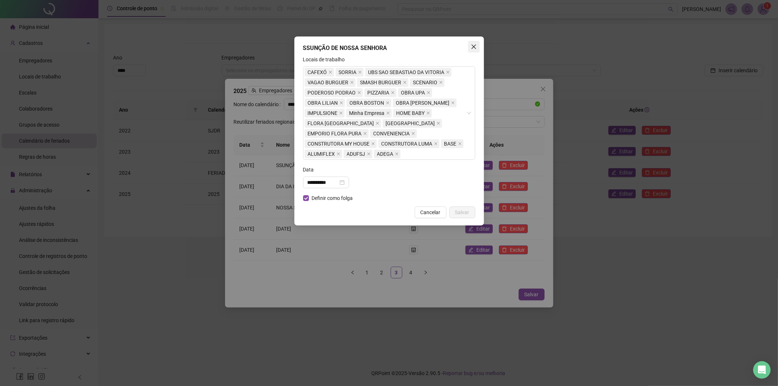
click at [478, 50] on button "Close" at bounding box center [474, 47] width 12 height 12
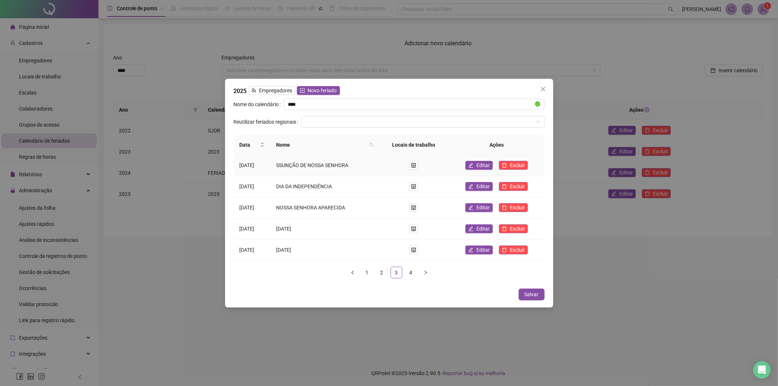
click at [294, 166] on span "SSUNÇÃO DE NOSSA SENHORA" at bounding box center [312, 165] width 72 height 6
click at [283, 166] on td "SSUNÇÃO DE NOSSA SENHORA" at bounding box center [324, 165] width 108 height 21
click at [540, 90] on icon "close" at bounding box center [543, 89] width 6 height 6
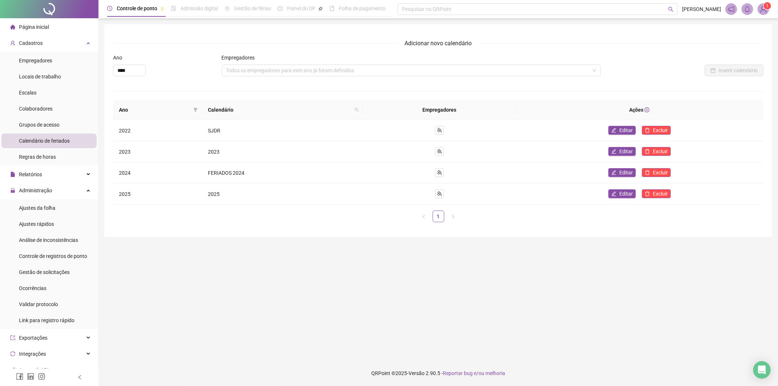
click at [61, 53] on ul "Empregadores Locais de trabalho Escalas Colaboradores Grupos de acesso Calendár…" at bounding box center [49, 109] width 98 height 114
click at [53, 59] on li "Empregadores" at bounding box center [48, 60] width 95 height 15
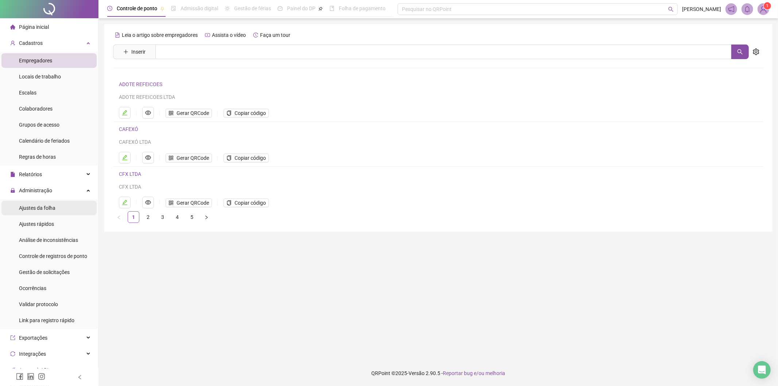
click at [43, 203] on div "Ajustes da folha" at bounding box center [37, 208] width 36 height 15
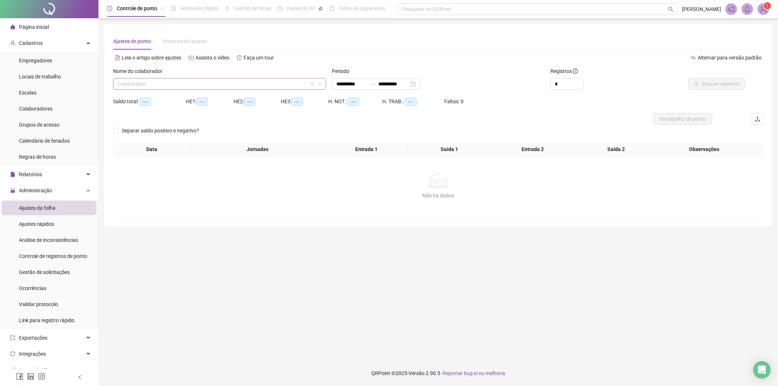
click at [300, 82] on input "search" at bounding box center [216, 83] width 198 height 11
type input "*"
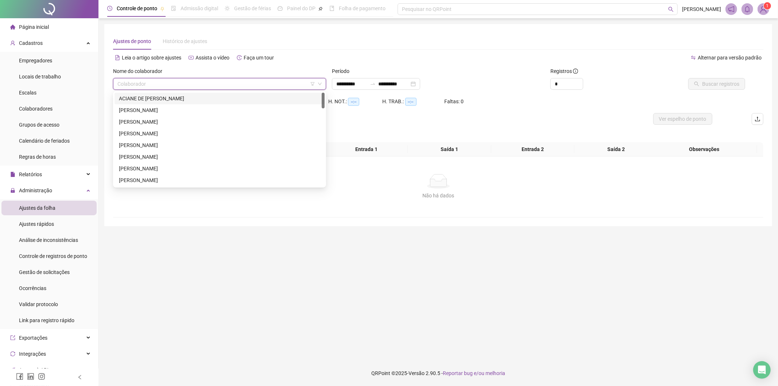
click at [319, 83] on icon "down" at bounding box center [320, 84] width 4 height 4
click at [314, 82] on icon "filter" at bounding box center [312, 84] width 4 height 4
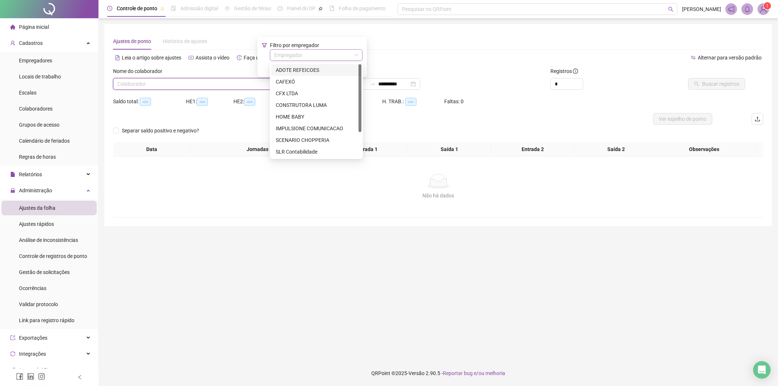
click at [325, 52] on input "search" at bounding box center [312, 55] width 77 height 11
click at [294, 91] on div "CFX LTDA" at bounding box center [316, 93] width 81 height 8
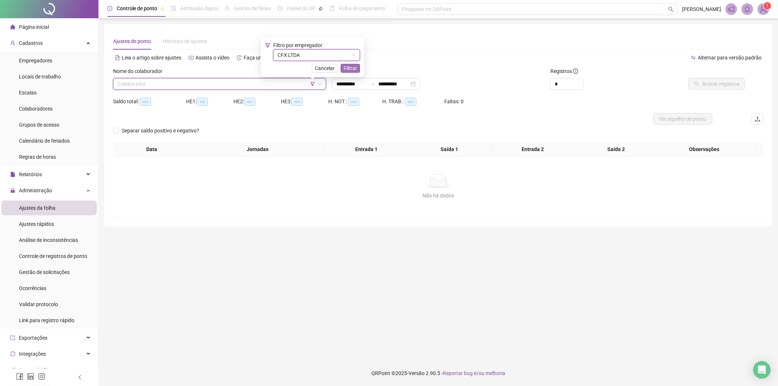
click at [349, 70] on span "Filtrar" at bounding box center [350, 68] width 13 height 8
click at [235, 84] on input "search" at bounding box center [216, 83] width 198 height 11
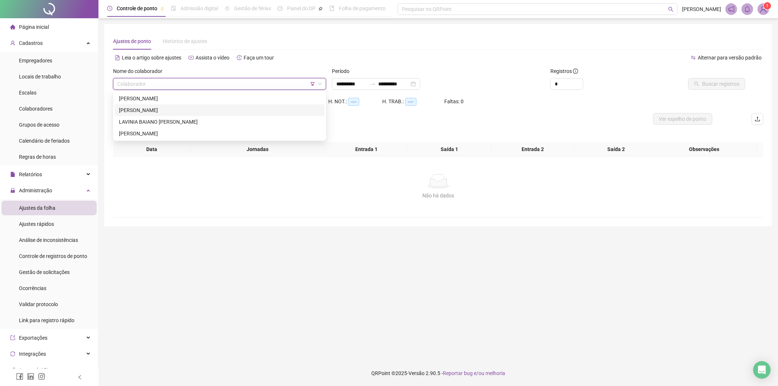
click at [181, 111] on div "[PERSON_NAME]" at bounding box center [219, 110] width 201 height 8
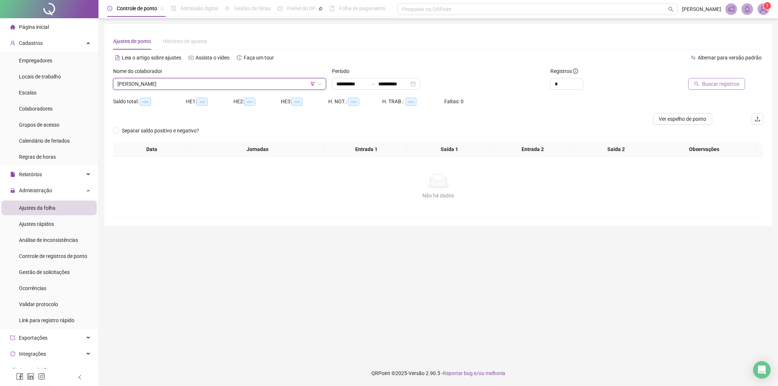
click at [540, 79] on button "Buscar registros" at bounding box center [716, 84] width 57 height 12
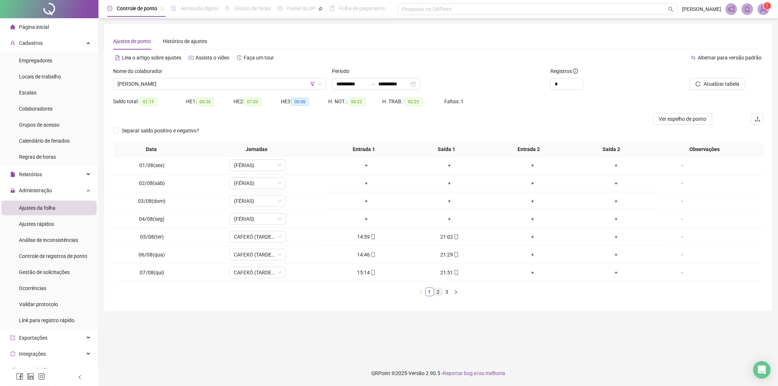
click at [441, 251] on link "2" at bounding box center [438, 292] width 8 height 8
click at [450, 251] on link "3" at bounding box center [447, 292] width 8 height 8
